Goal: Task Accomplishment & Management: Complete application form

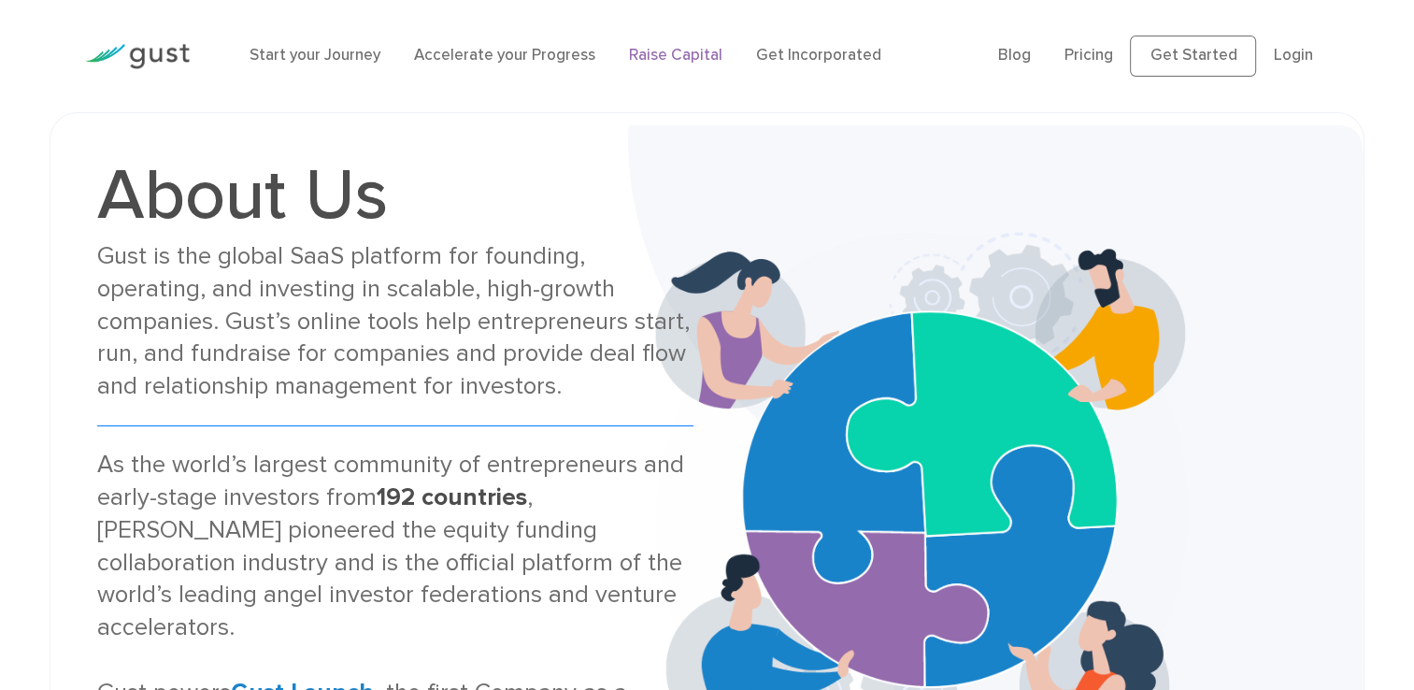
click at [688, 58] on link "Raise Capital" at bounding box center [675, 55] width 93 height 19
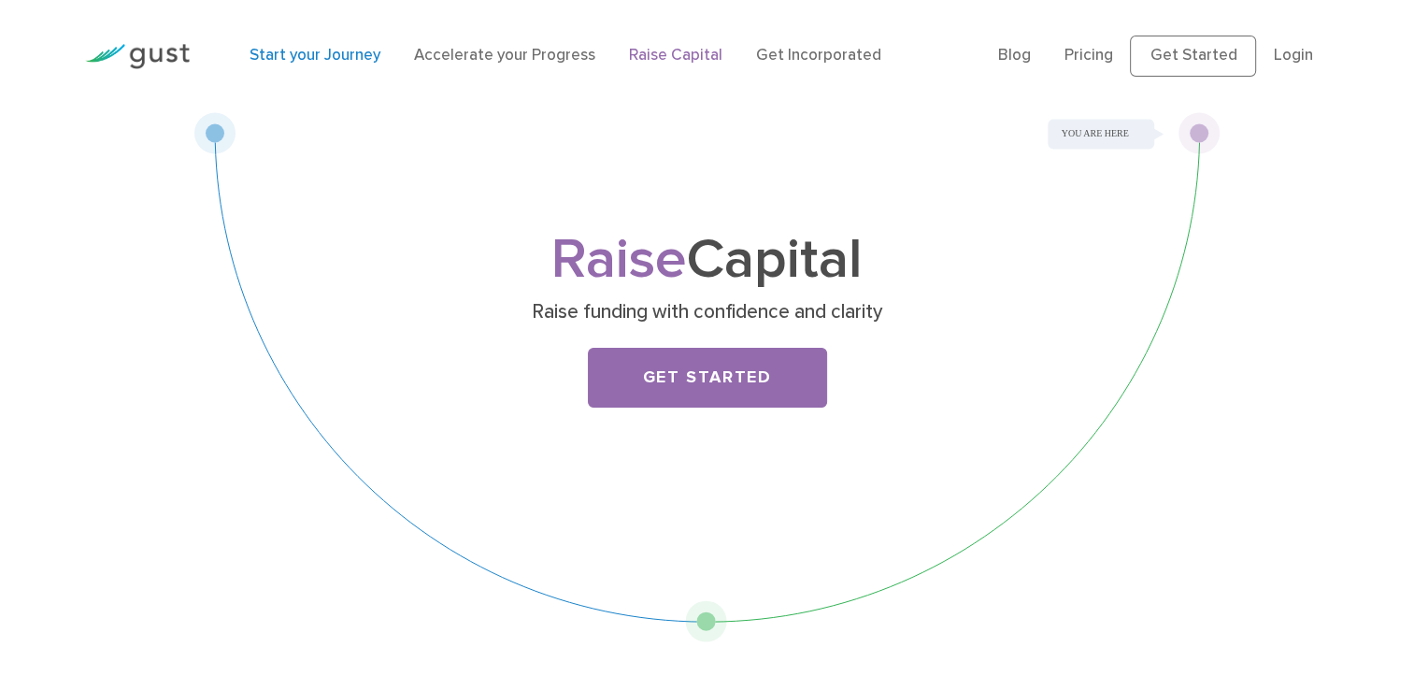
click at [315, 62] on link "Start your Journey" at bounding box center [315, 55] width 131 height 19
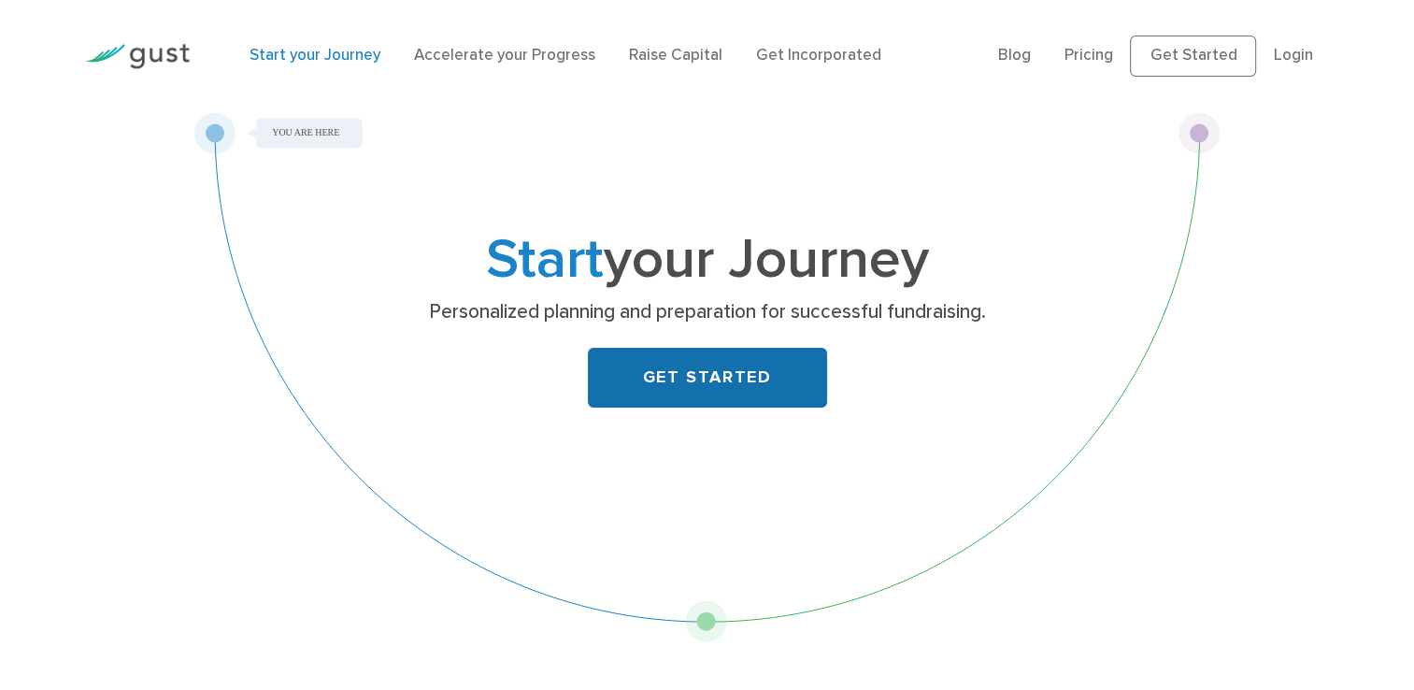
click at [725, 368] on link "GET STARTED" at bounding box center [707, 378] width 239 height 60
